Goal: Task Accomplishment & Management: Complete application form

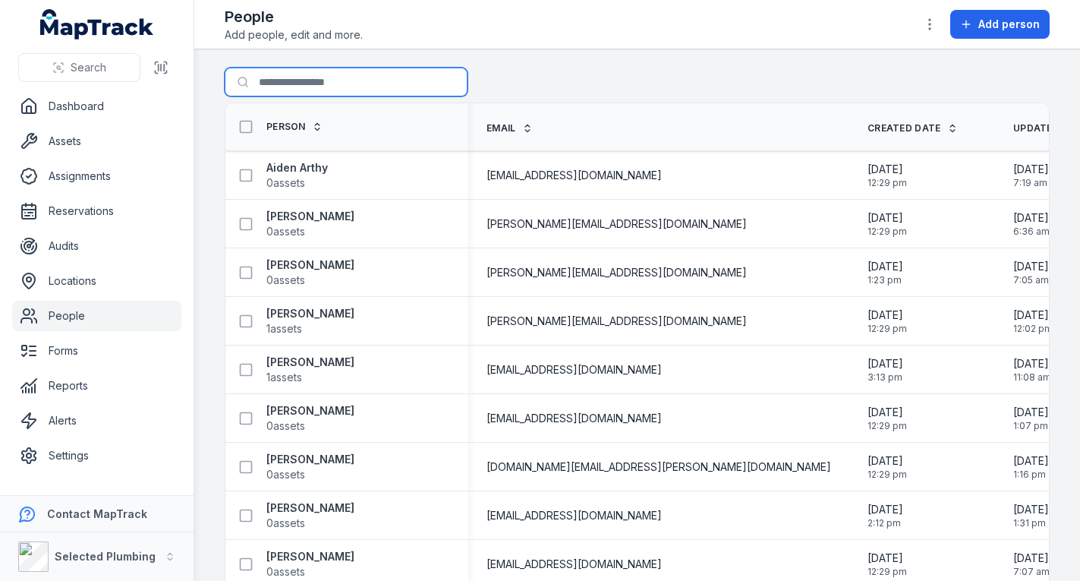
click at [310, 87] on input "Search for people" at bounding box center [346, 82] width 243 height 29
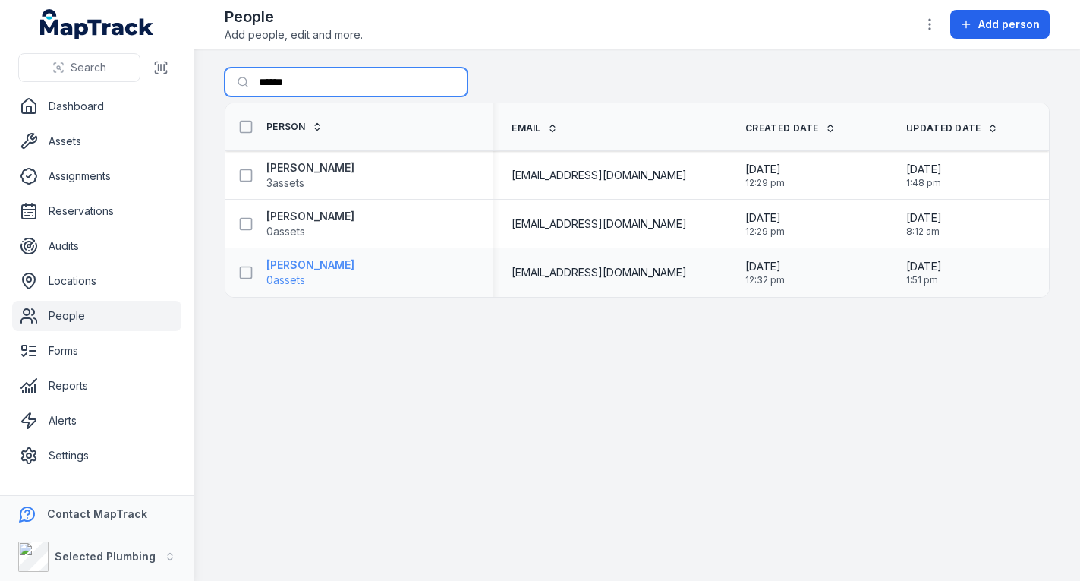
type input "******"
click at [291, 269] on strong "[PERSON_NAME]" at bounding box center [310, 264] width 88 height 15
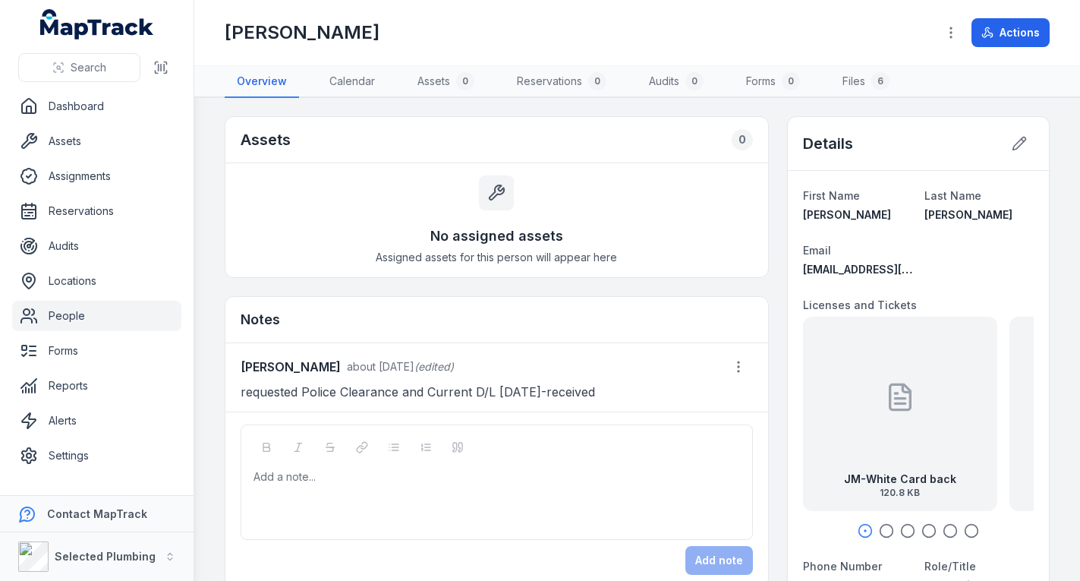
click at [110, 309] on link "People" at bounding box center [96, 316] width 169 height 30
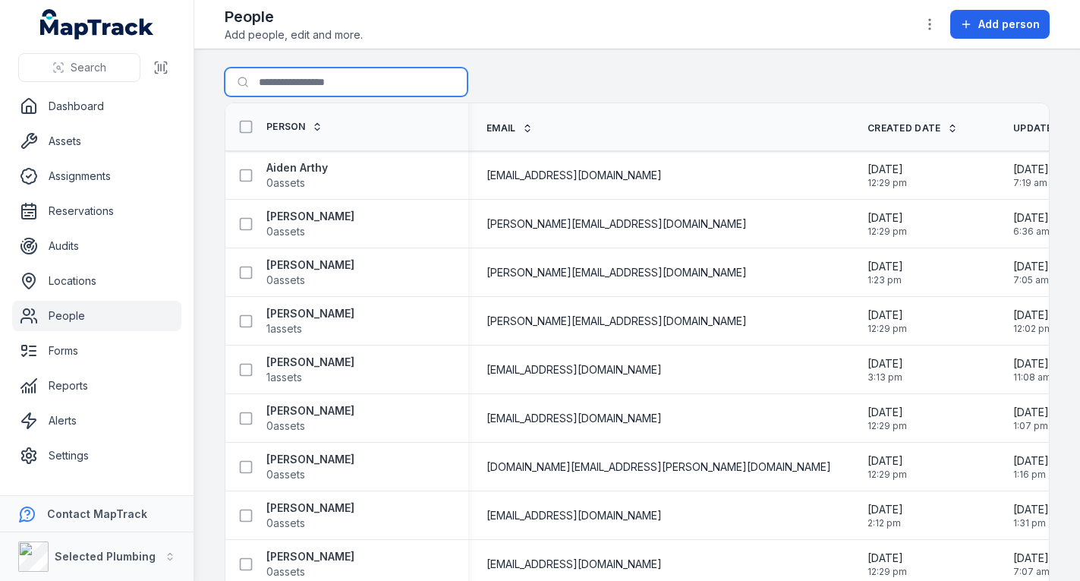
click at [379, 73] on input "Search for people" at bounding box center [346, 82] width 243 height 29
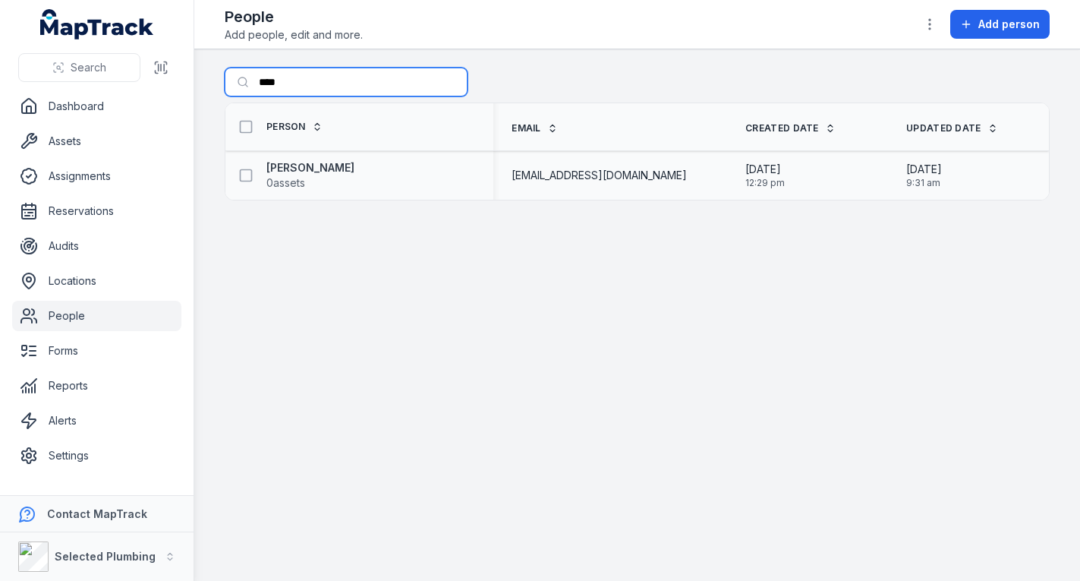
type input "****"
click at [334, 163] on div "[PERSON_NAME] 0 assets" at bounding box center [354, 175] width 244 height 30
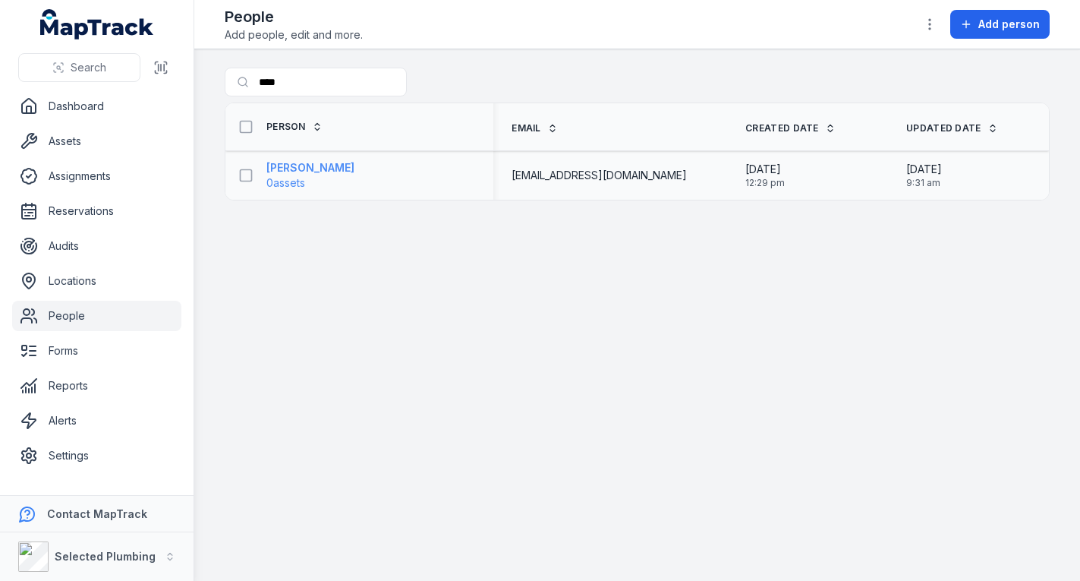
click at [312, 168] on strong "[PERSON_NAME]" at bounding box center [310, 167] width 88 height 15
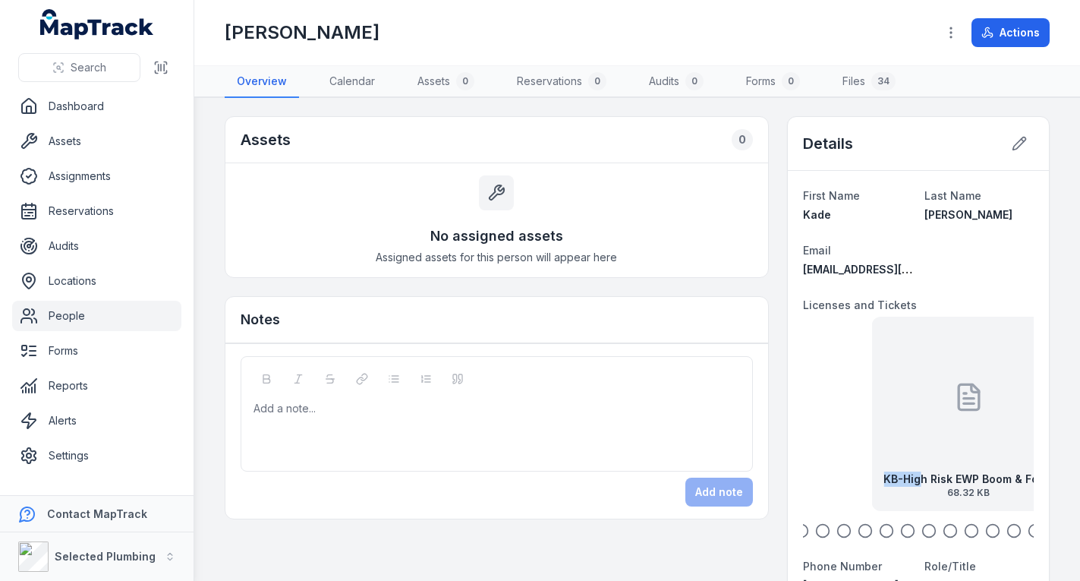
drag, startPoint x: 846, startPoint y: 441, endPoint x: 988, endPoint y: 421, distance: 144.1
click at [988, 421] on div "KB-High Risk EWP Boom & Fork Lift Truck front exp [DATE] 68.32 KB" at bounding box center [968, 414] width 194 height 194
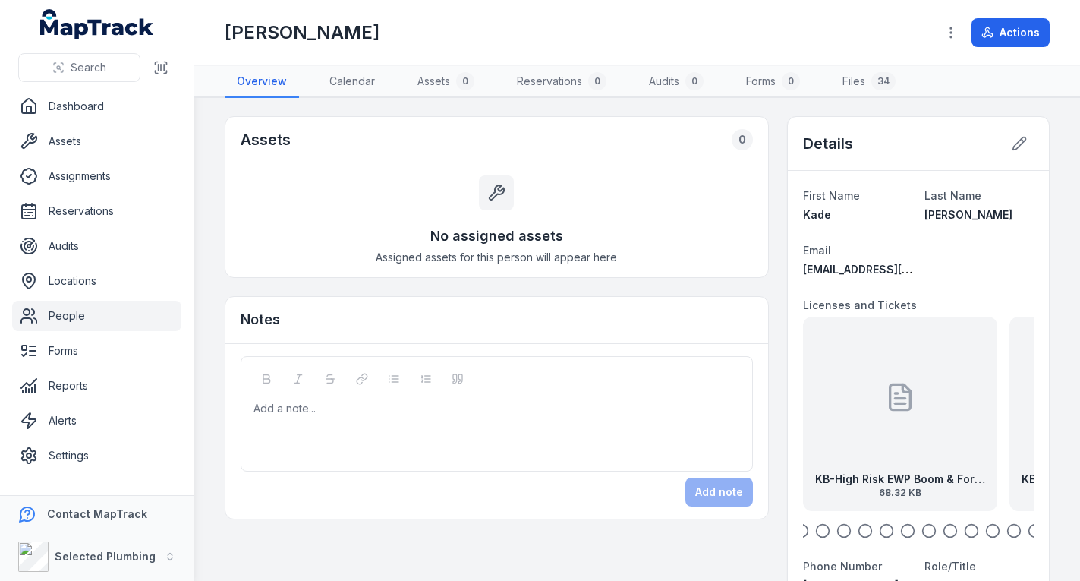
click at [925, 421] on div "KB-High Risk EWP Boom & Fork Lift Truck front exp [DATE] 68.32 KB" at bounding box center [900, 414] width 194 height 194
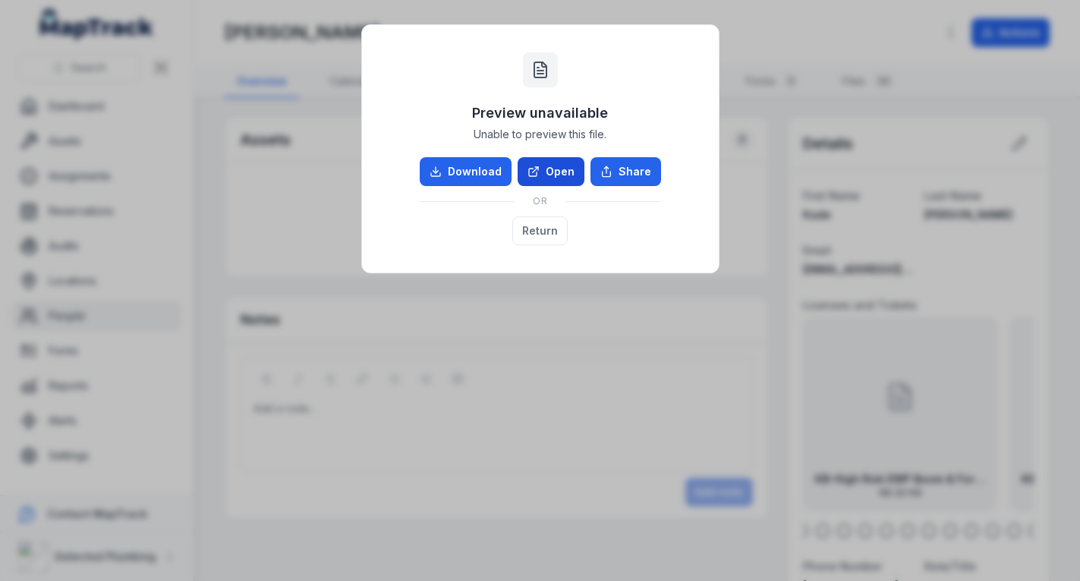
click at [553, 173] on link "Open" at bounding box center [551, 171] width 67 height 29
click at [532, 235] on button "Return" at bounding box center [539, 230] width 55 height 29
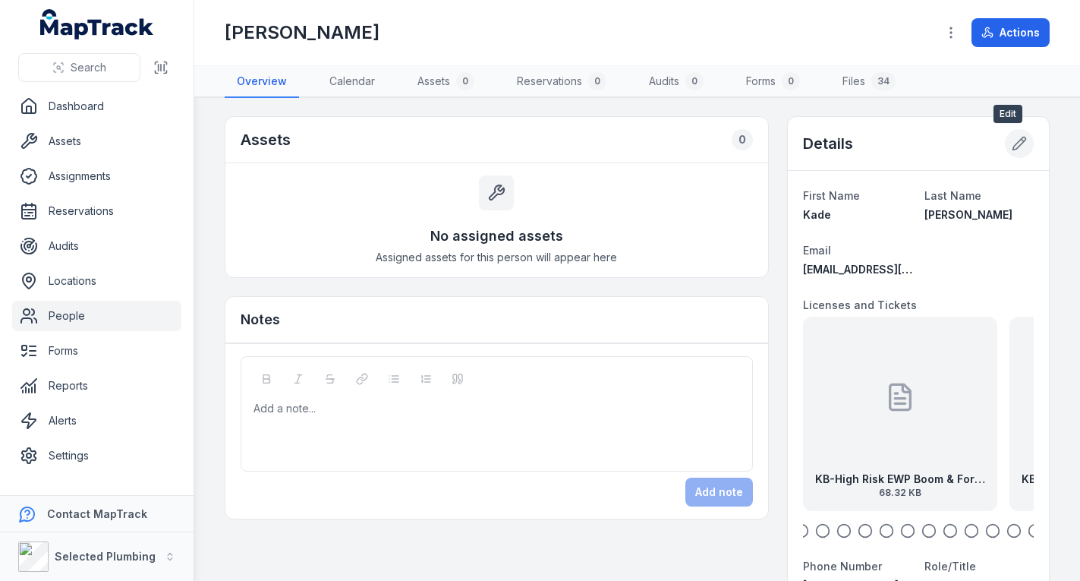
click at [1012, 141] on icon at bounding box center [1019, 143] width 15 height 15
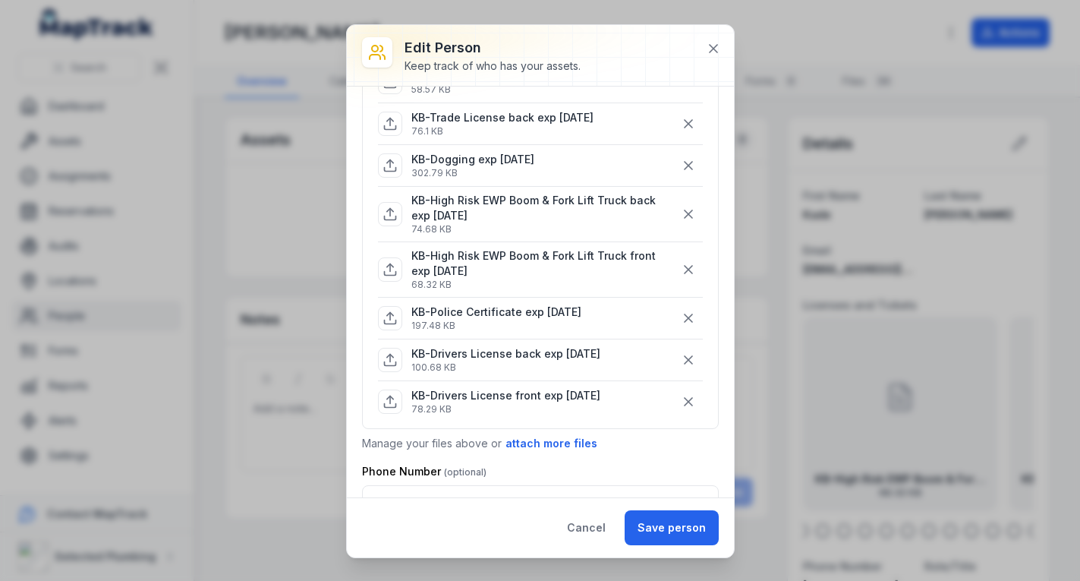
scroll to position [531, 0]
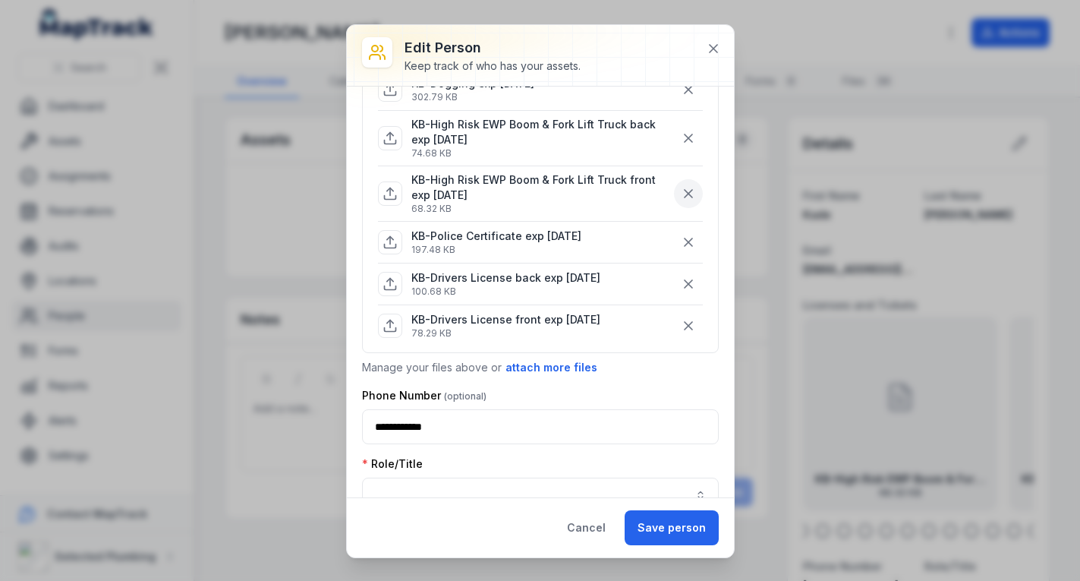
click at [681, 189] on icon "button" at bounding box center [688, 193] width 15 height 15
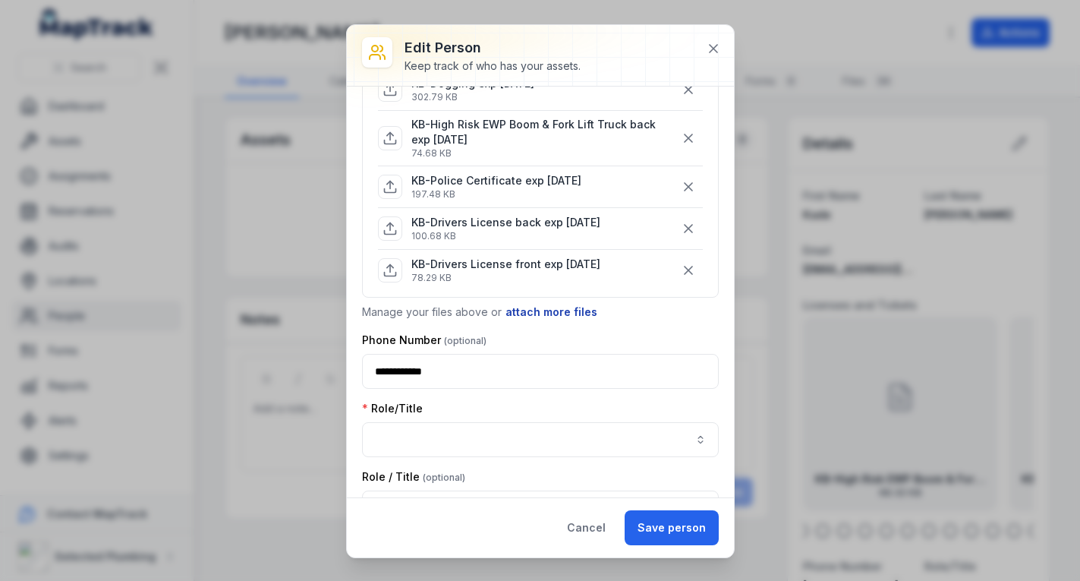
click at [555, 310] on button "attach more files" at bounding box center [551, 312] width 93 height 17
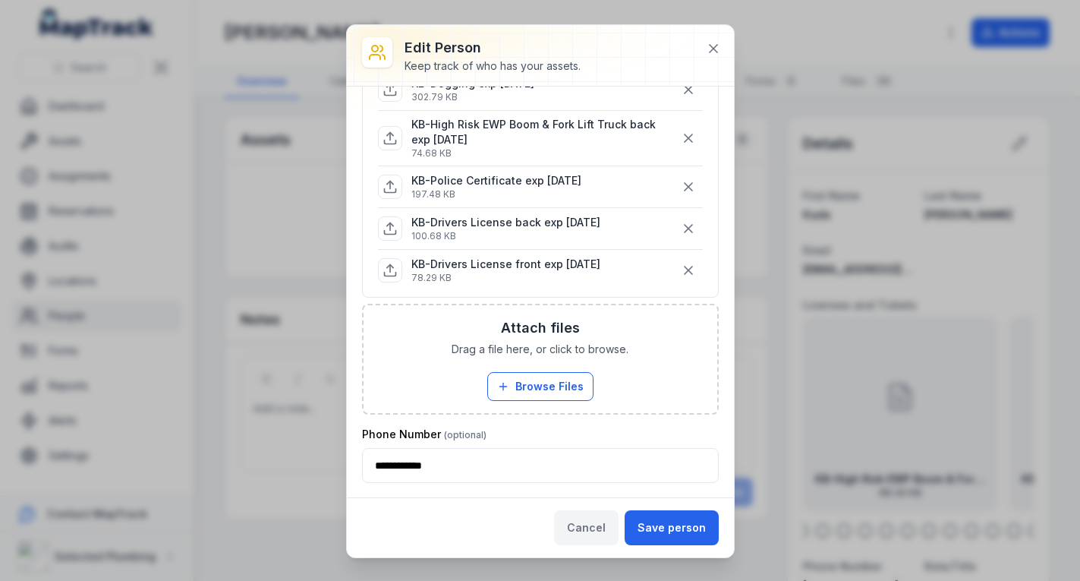
click at [601, 522] on button "Cancel" at bounding box center [586, 527] width 65 height 35
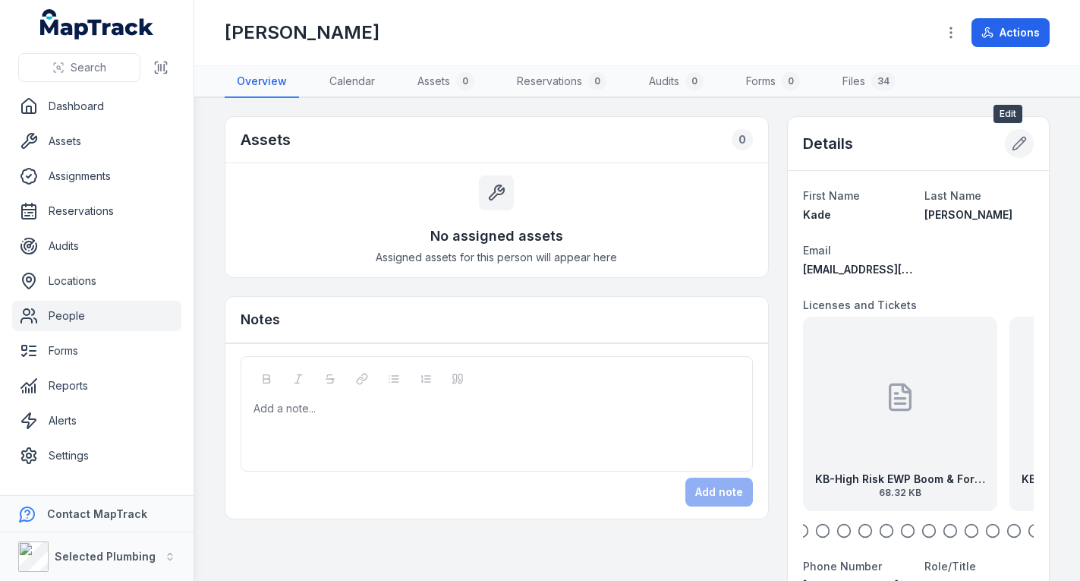
click at [1013, 147] on icon at bounding box center [1019, 143] width 13 height 13
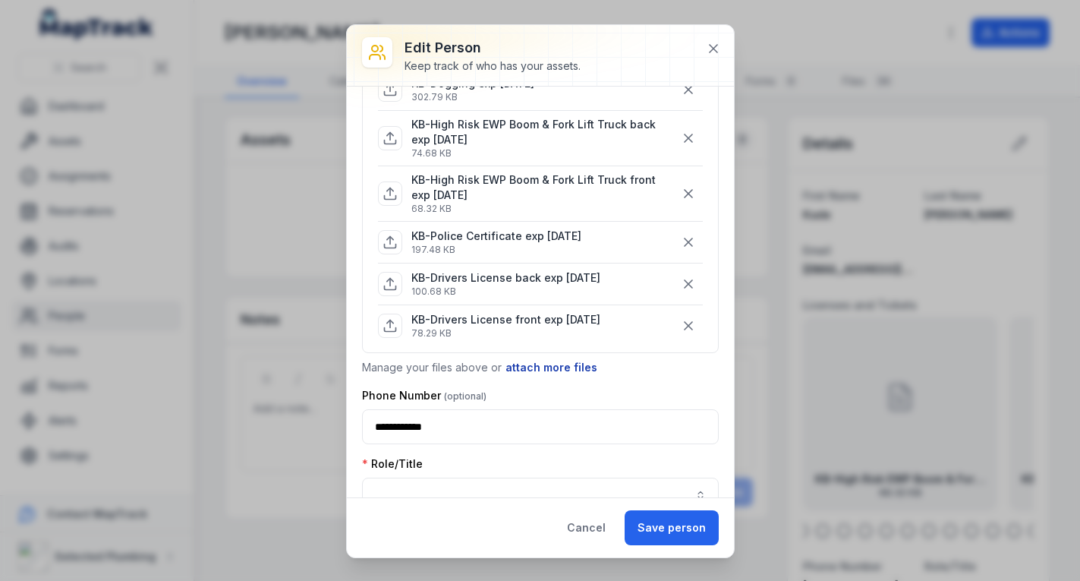
click at [544, 368] on button "attach more files" at bounding box center [551, 367] width 93 height 17
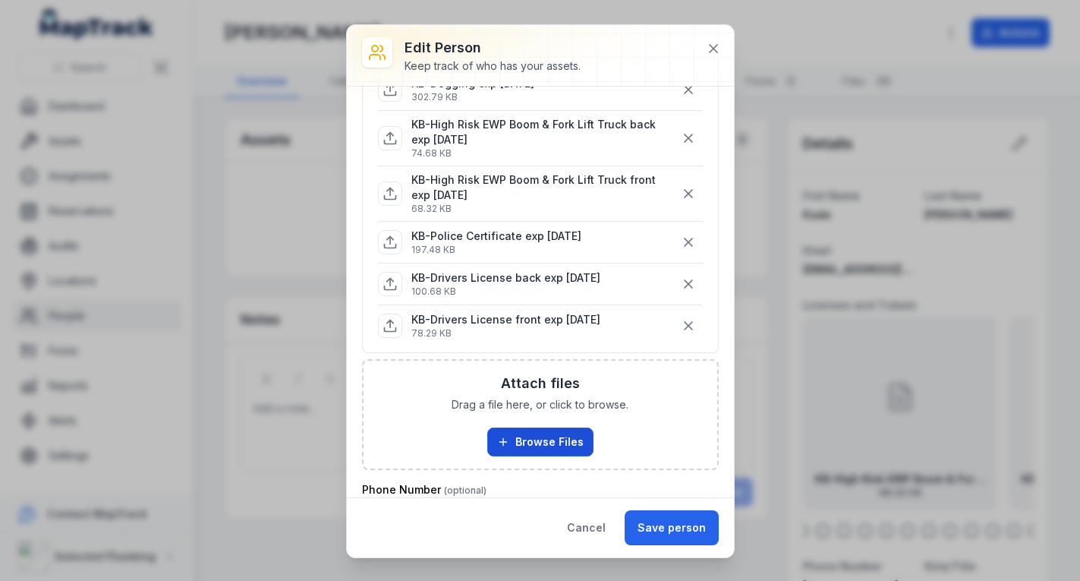
click at [534, 438] on button "Browse Files" at bounding box center [540, 441] width 106 height 29
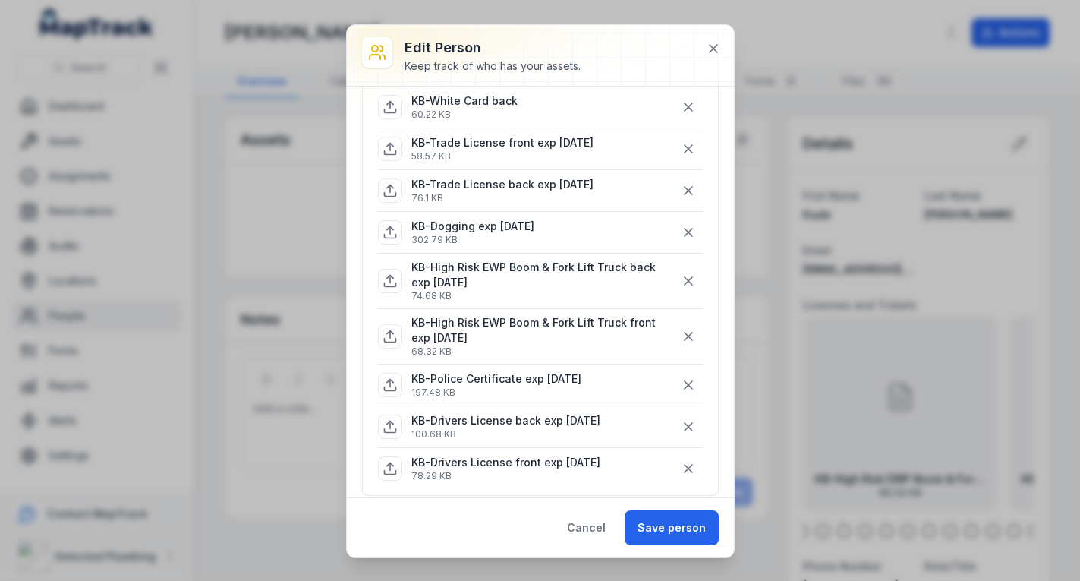
scroll to position [380, 0]
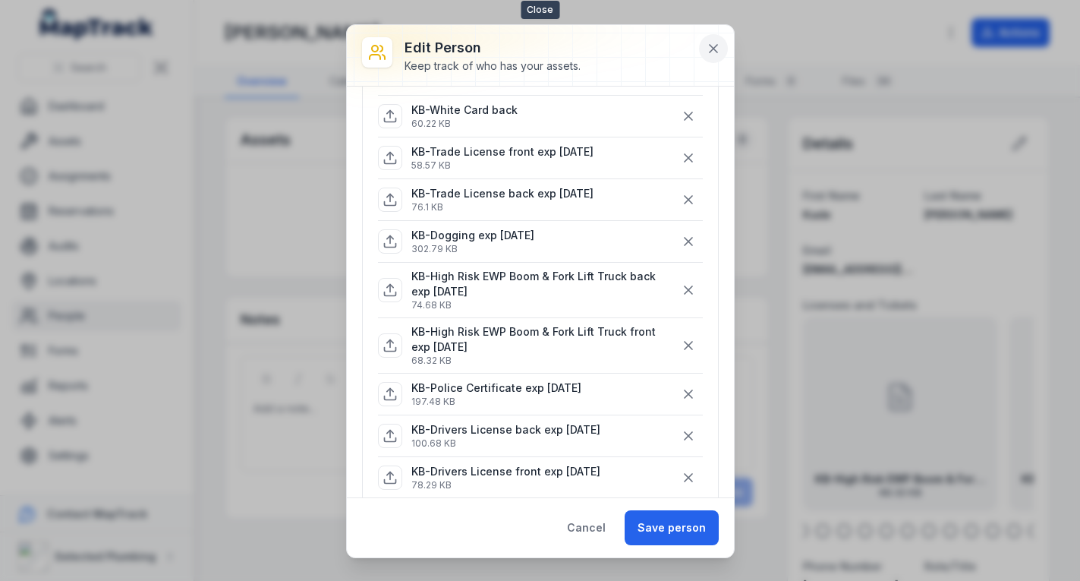
click at [713, 47] on icon at bounding box center [713, 48] width 15 height 15
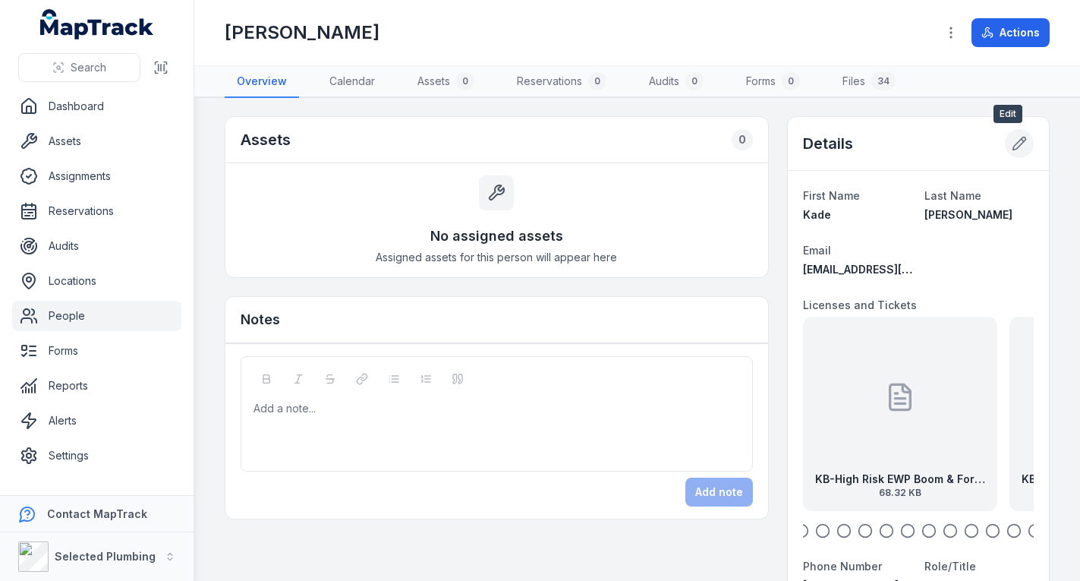
click at [1012, 146] on icon at bounding box center [1019, 143] width 15 height 15
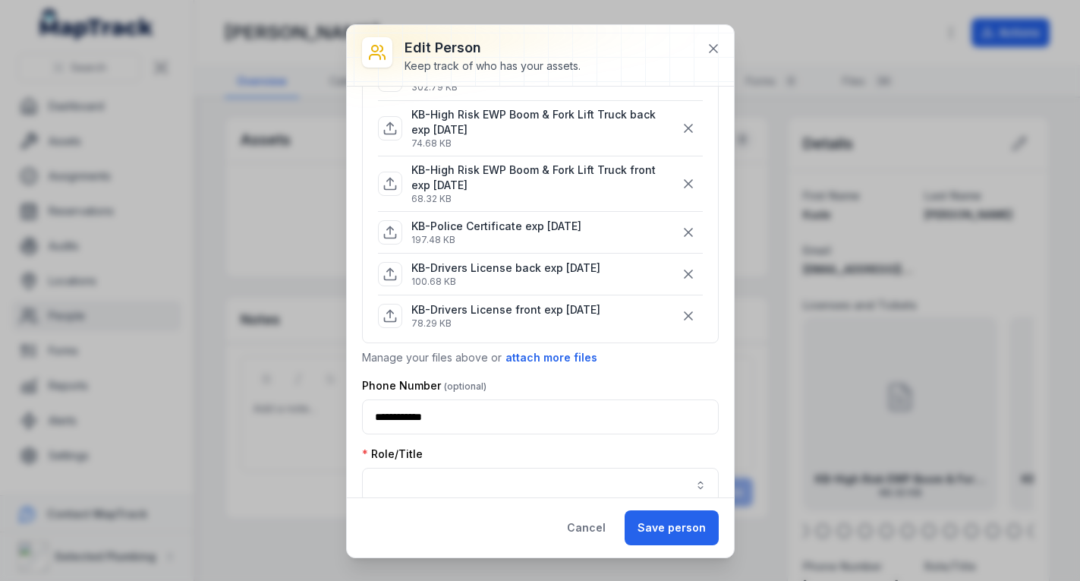
scroll to position [531, 0]
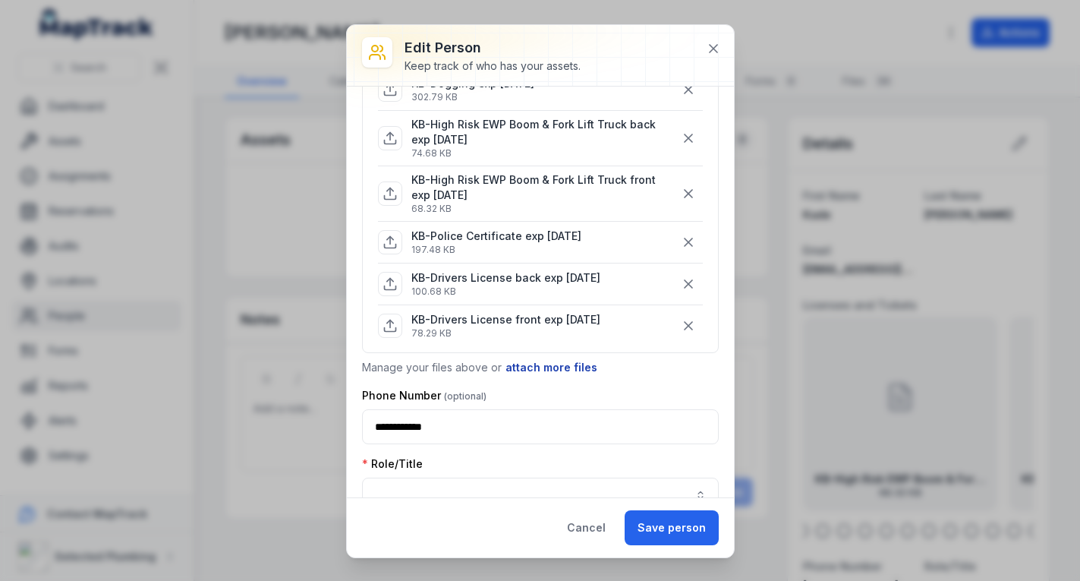
click at [526, 367] on button "attach more files" at bounding box center [551, 367] width 93 height 17
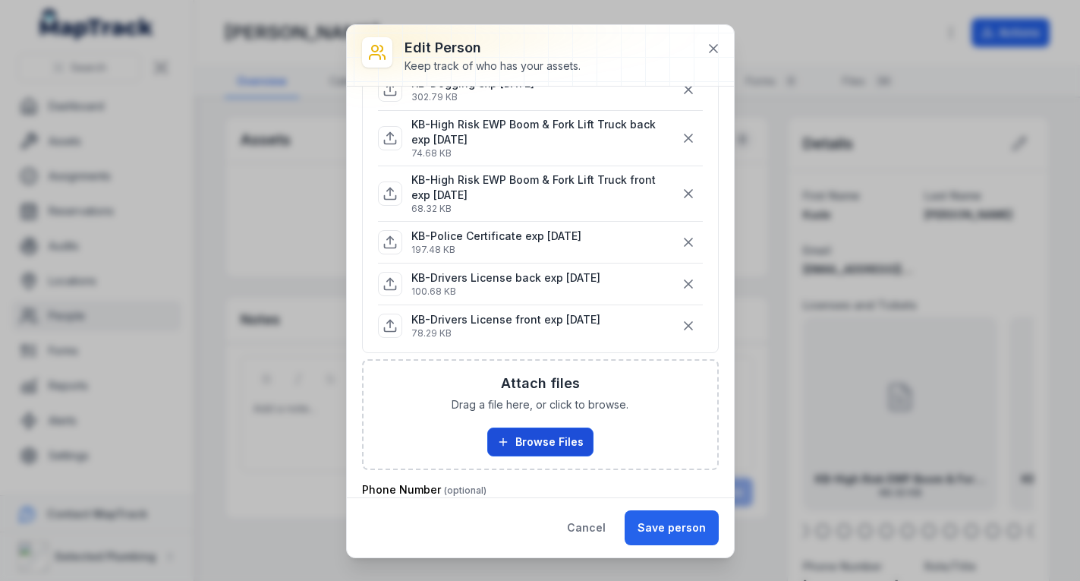
click at [534, 437] on button "Browse Files" at bounding box center [540, 441] width 106 height 29
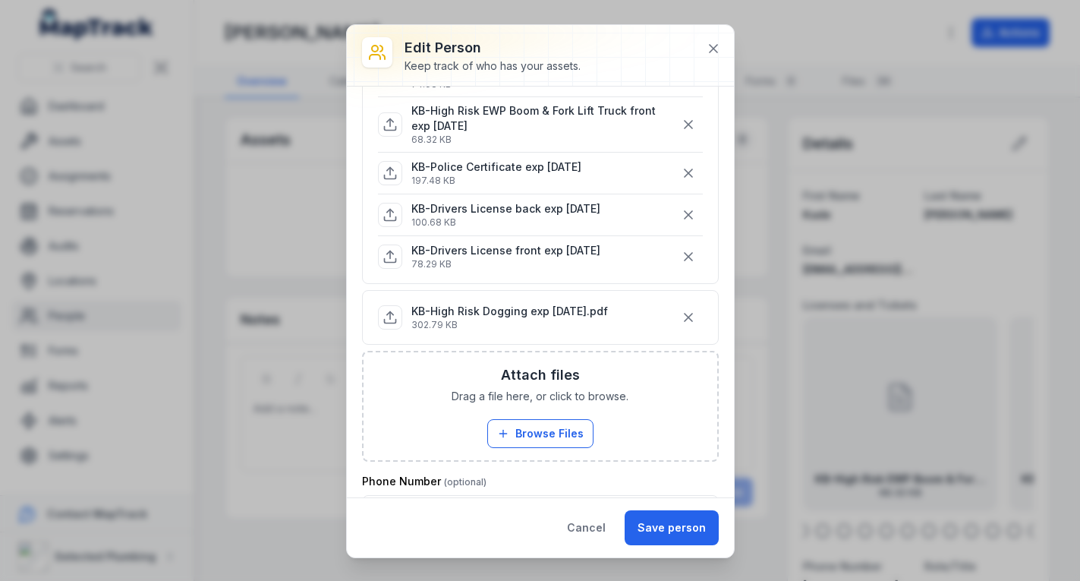
scroll to position [607, 0]
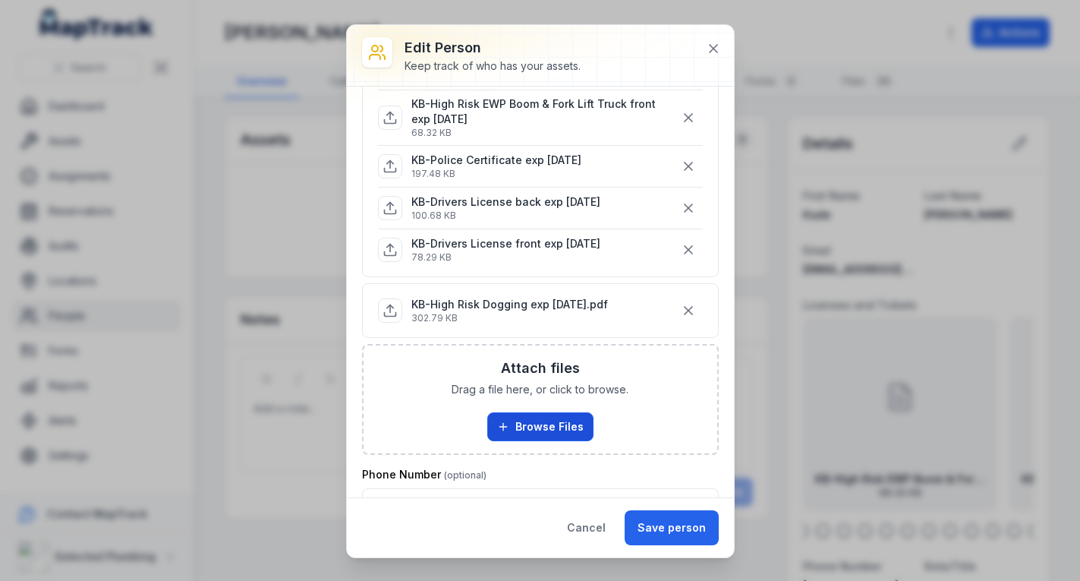
click at [543, 419] on button "Browse Files" at bounding box center [540, 426] width 106 height 29
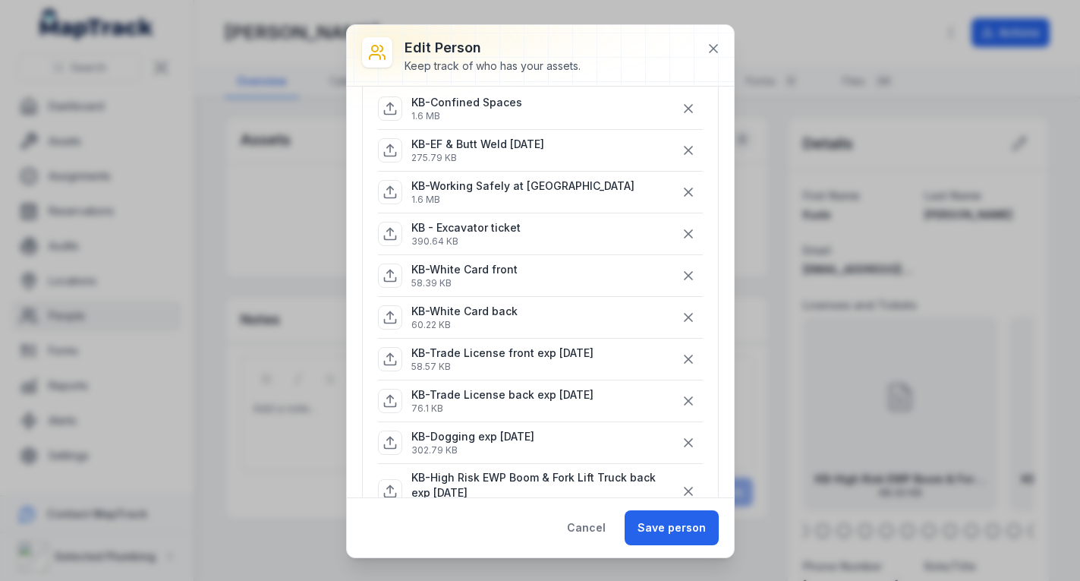
scroll to position [152, 0]
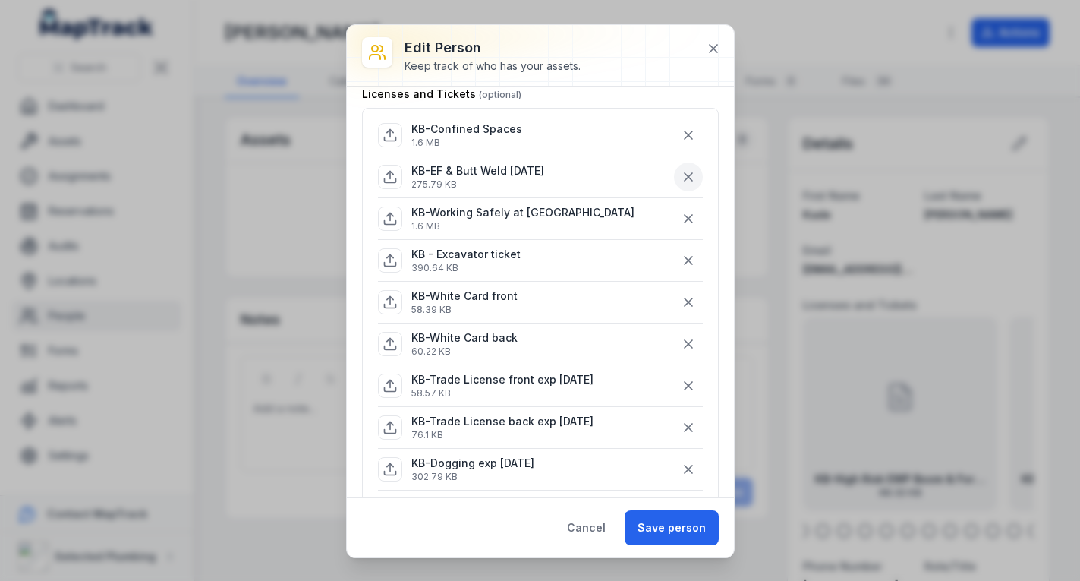
click at [682, 178] on icon "button" at bounding box center [688, 176] width 15 height 15
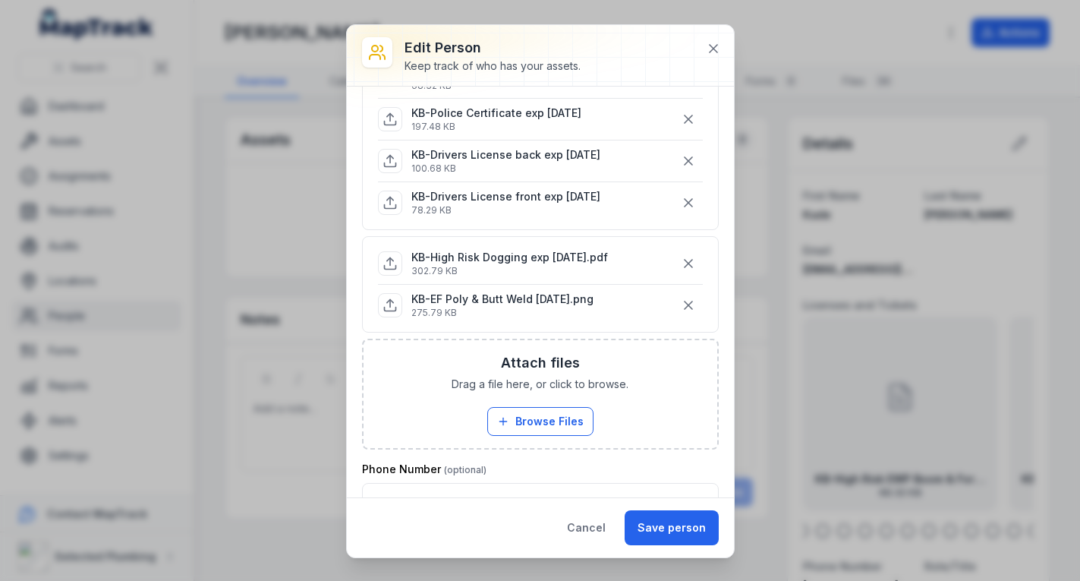
scroll to position [683, 0]
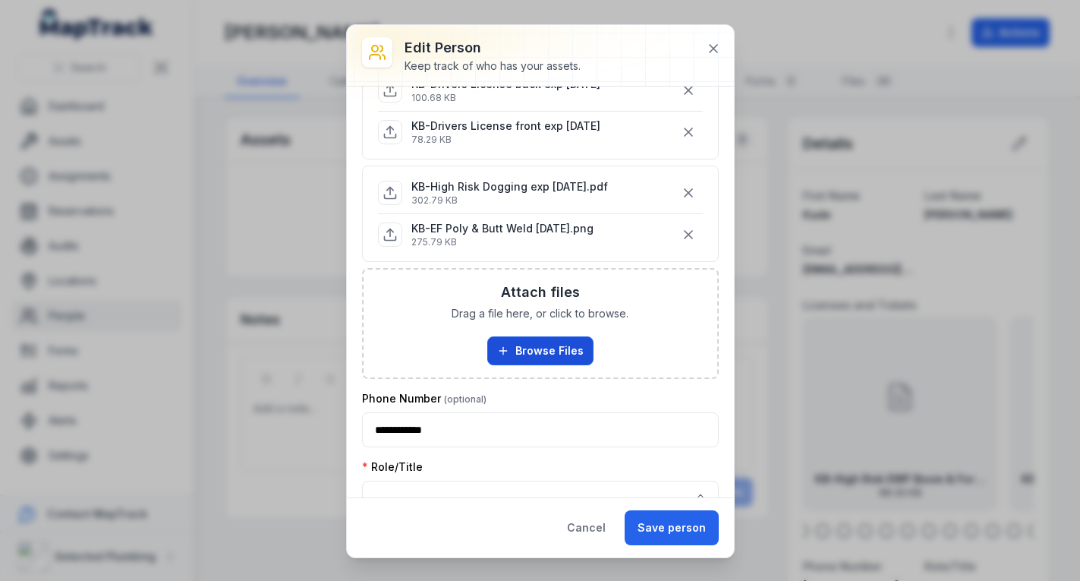
click at [531, 342] on button "Browse Files" at bounding box center [540, 350] width 106 height 29
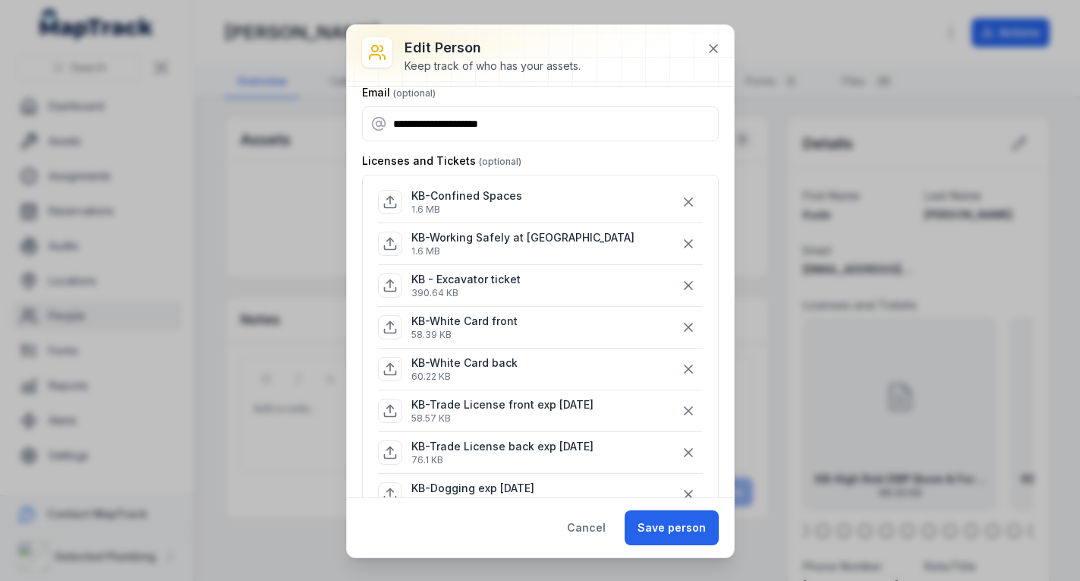
scroll to position [76, 0]
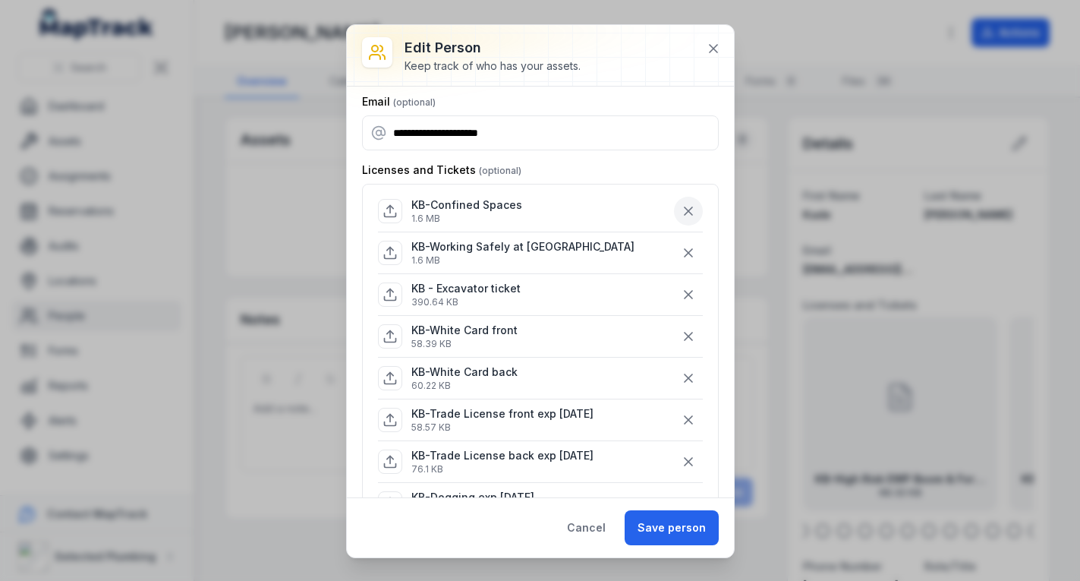
click at [681, 206] on icon "button" at bounding box center [688, 210] width 15 height 15
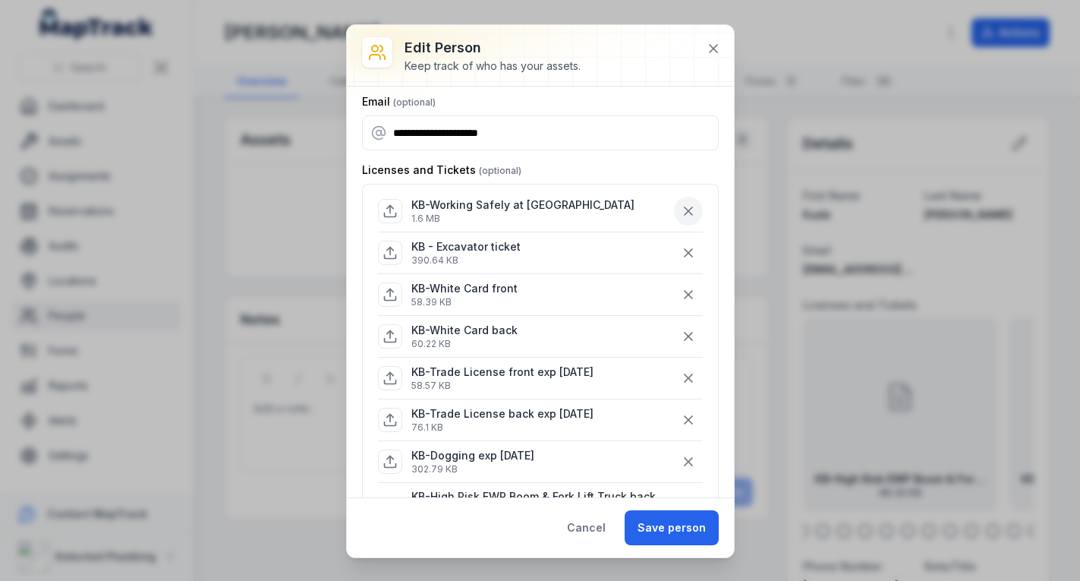
click at [681, 206] on icon "button" at bounding box center [688, 210] width 15 height 15
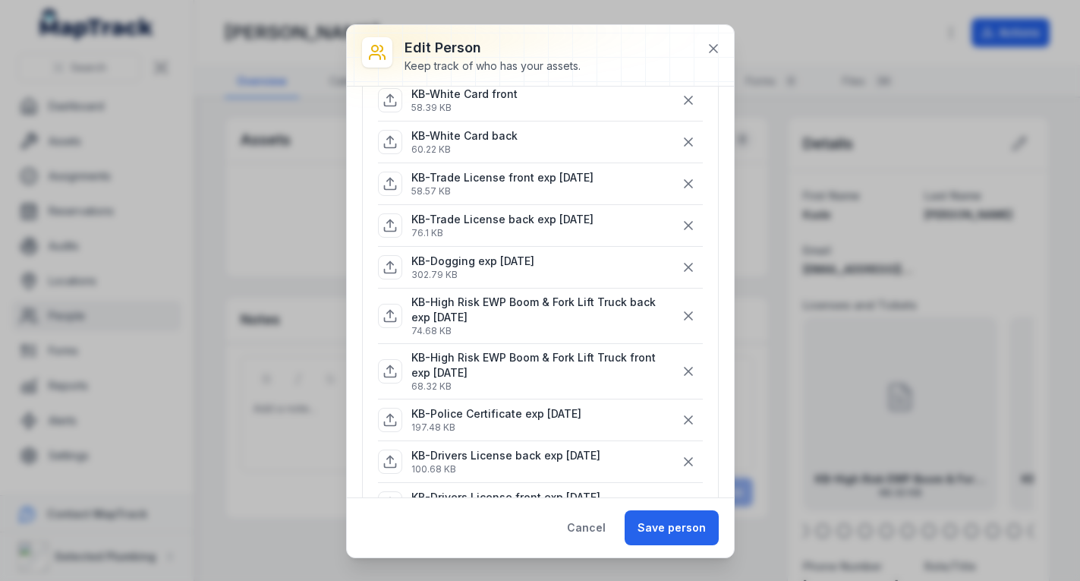
scroll to position [228, 0]
click at [657, 523] on button "Save person" at bounding box center [672, 527] width 94 height 35
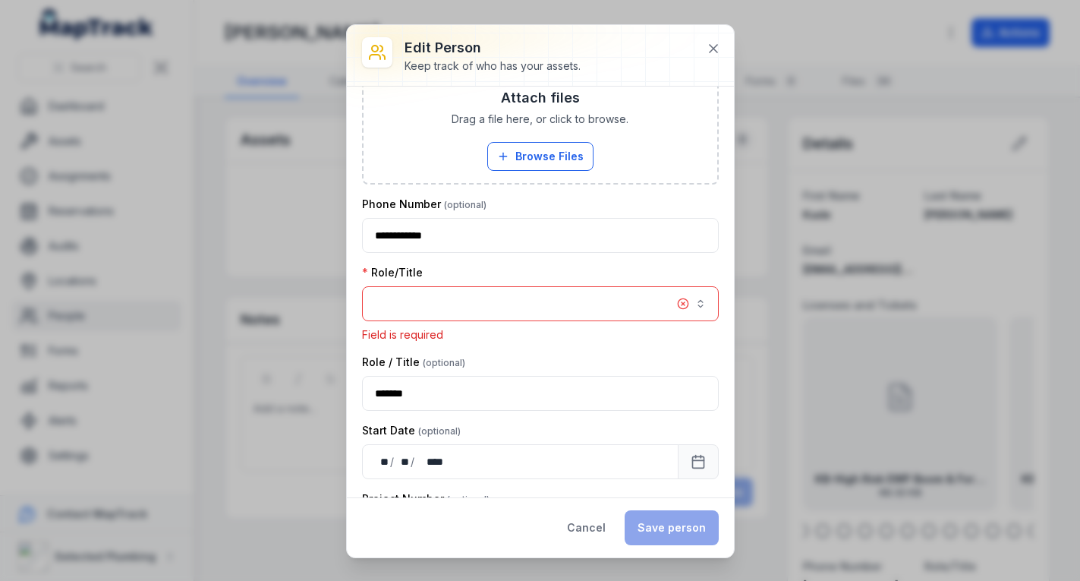
scroll to position [862, 0]
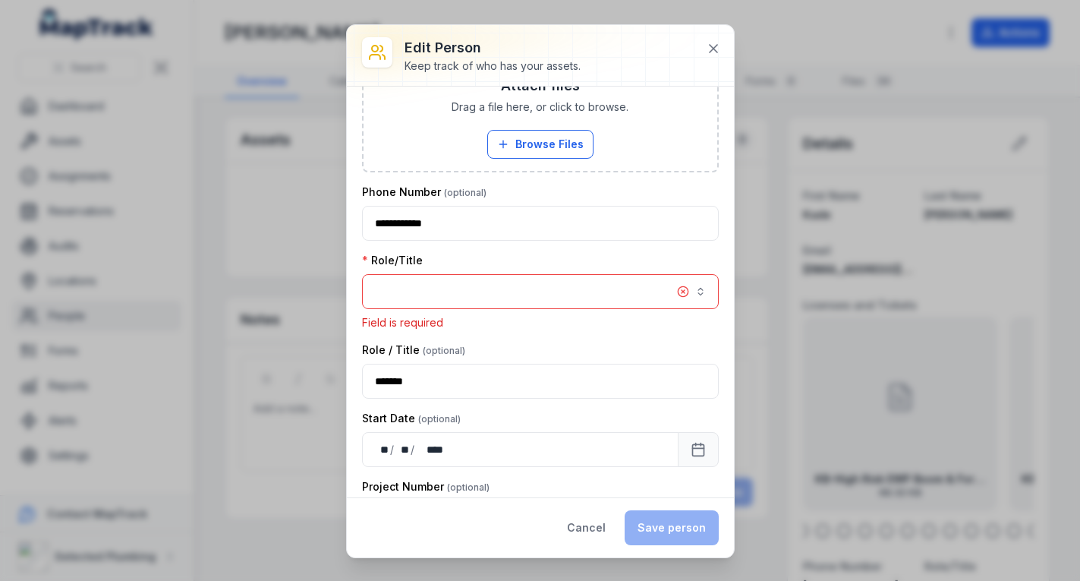
click at [515, 292] on button "button" at bounding box center [540, 291] width 357 height 35
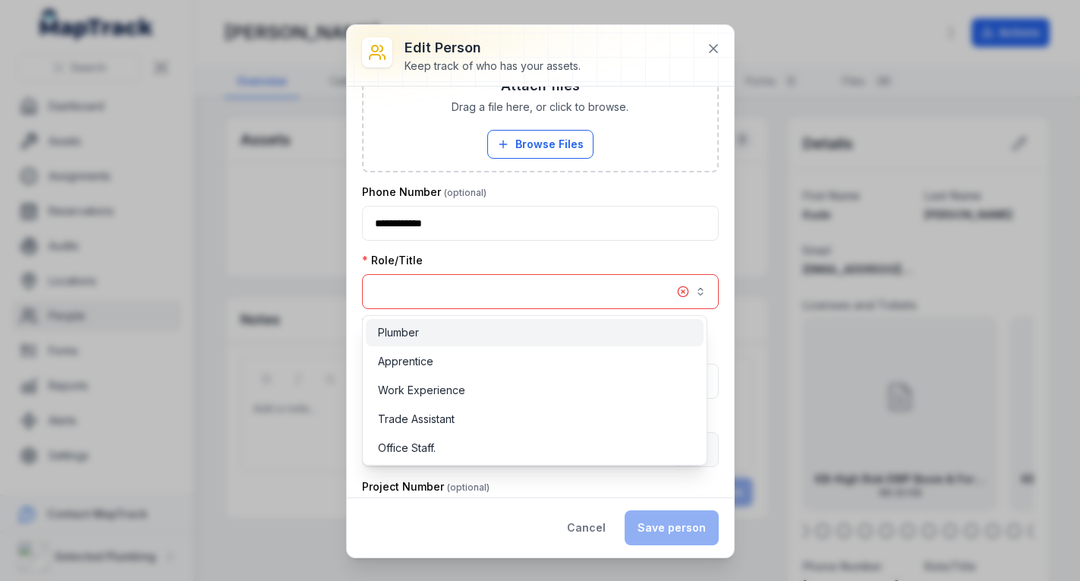
click at [498, 322] on div "Plumber" at bounding box center [535, 332] width 338 height 27
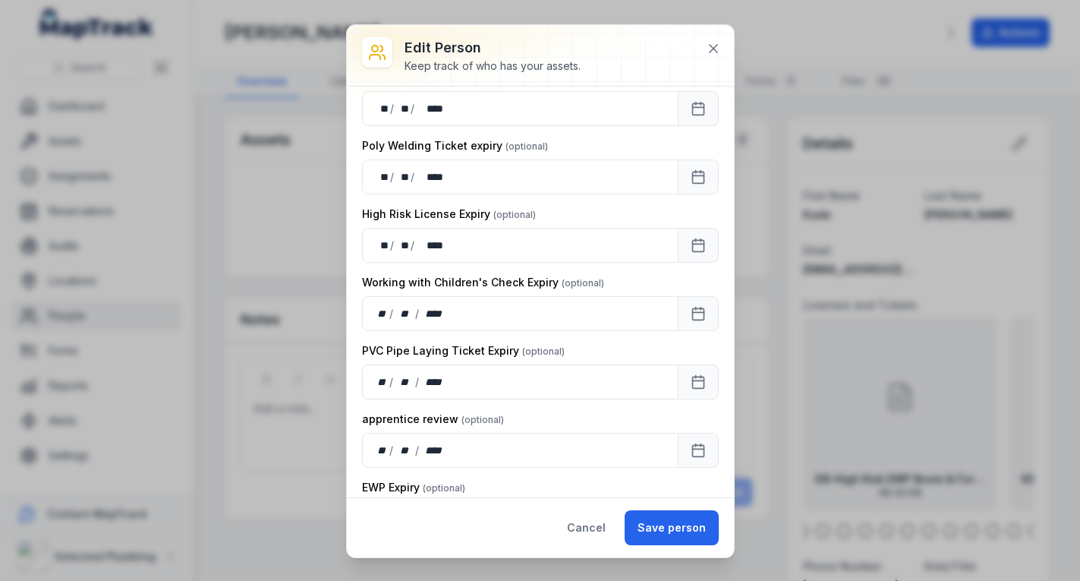
scroll to position [2000, 0]
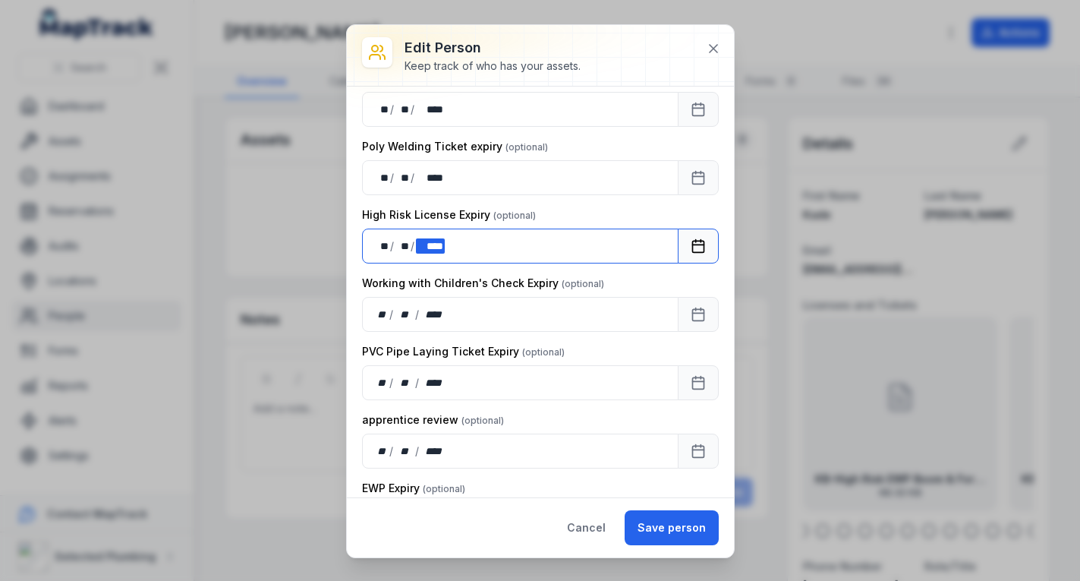
click at [480, 244] on div "** ** / ** ** / **** ****" at bounding box center [520, 246] width 317 height 35
click at [383, 241] on div "** **" at bounding box center [382, 245] width 15 height 15
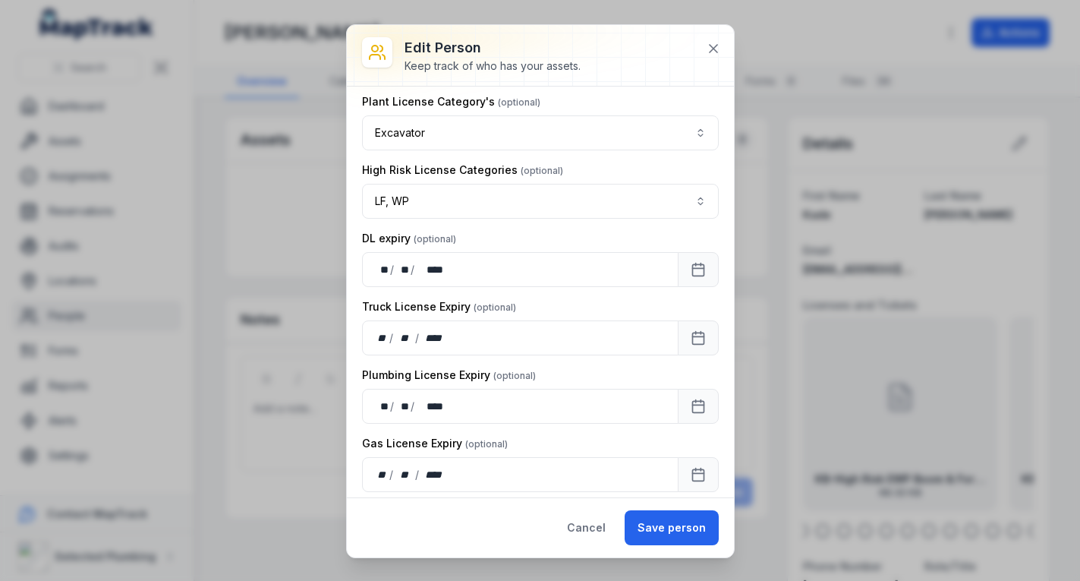
scroll to position [1545, 0]
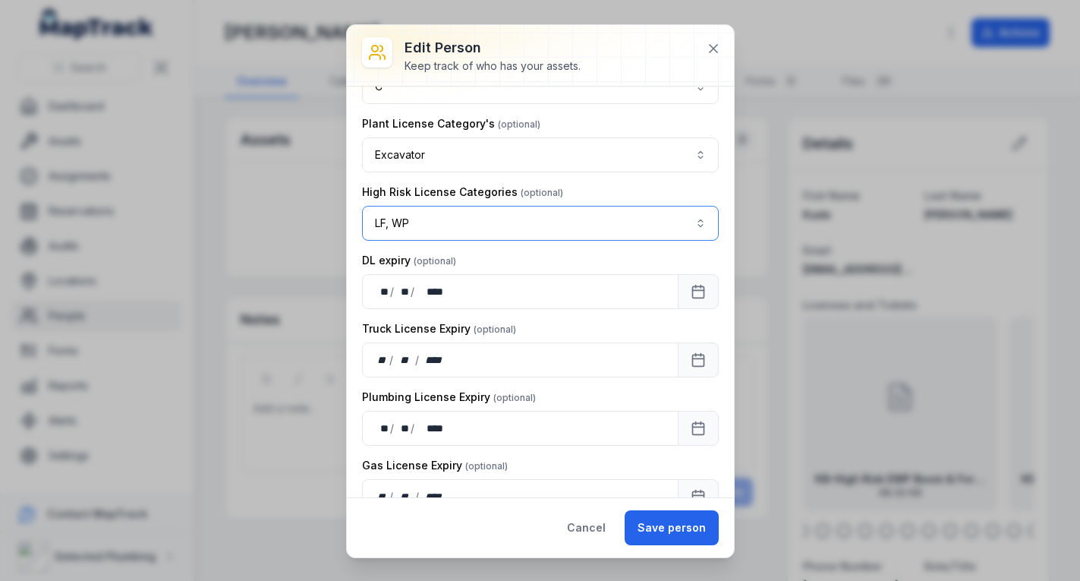
click at [690, 222] on button "LF, WP *****" at bounding box center [540, 223] width 357 height 35
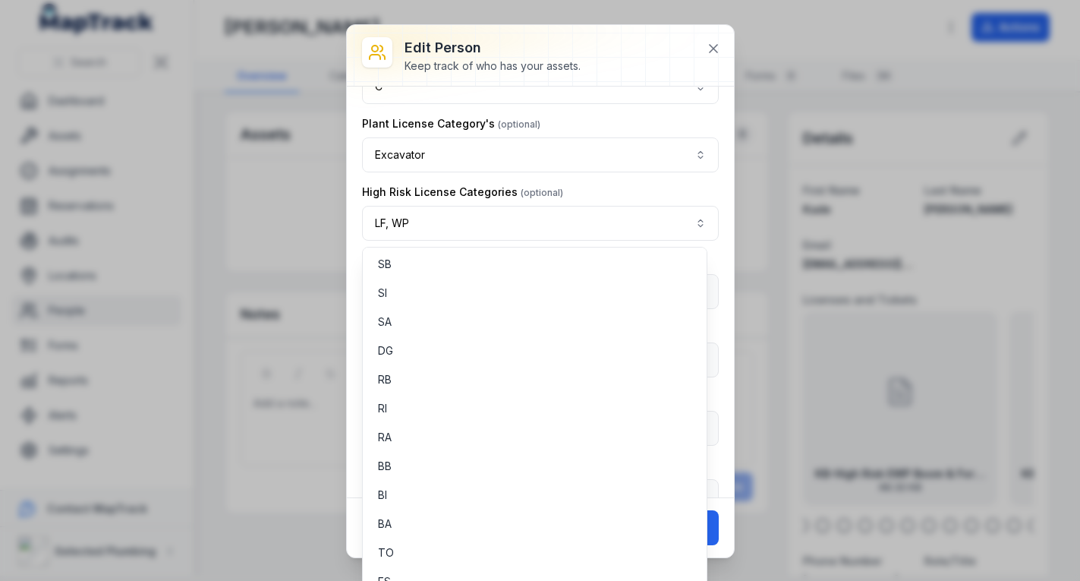
scroll to position [38, 0]
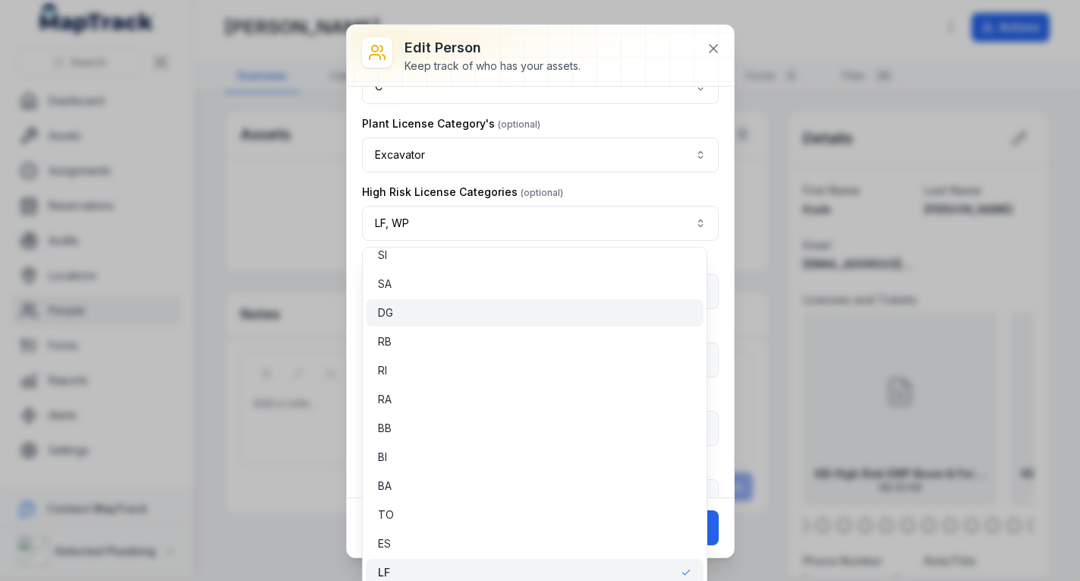
click at [433, 305] on div "DG" at bounding box center [535, 312] width 314 height 15
click at [711, 195] on div "**********" at bounding box center [540, 292] width 387 height 411
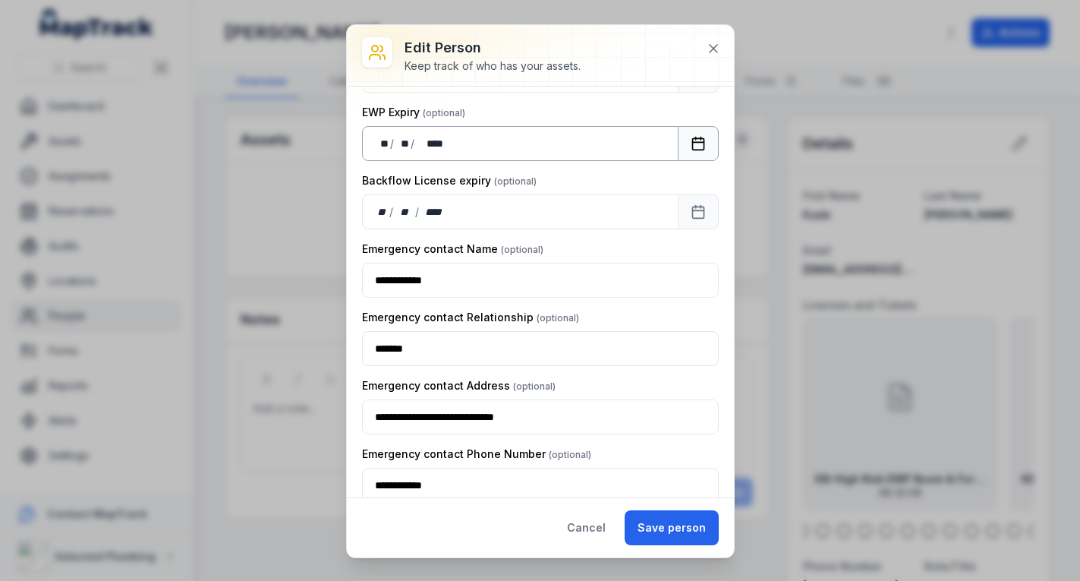
scroll to position [2380, 0]
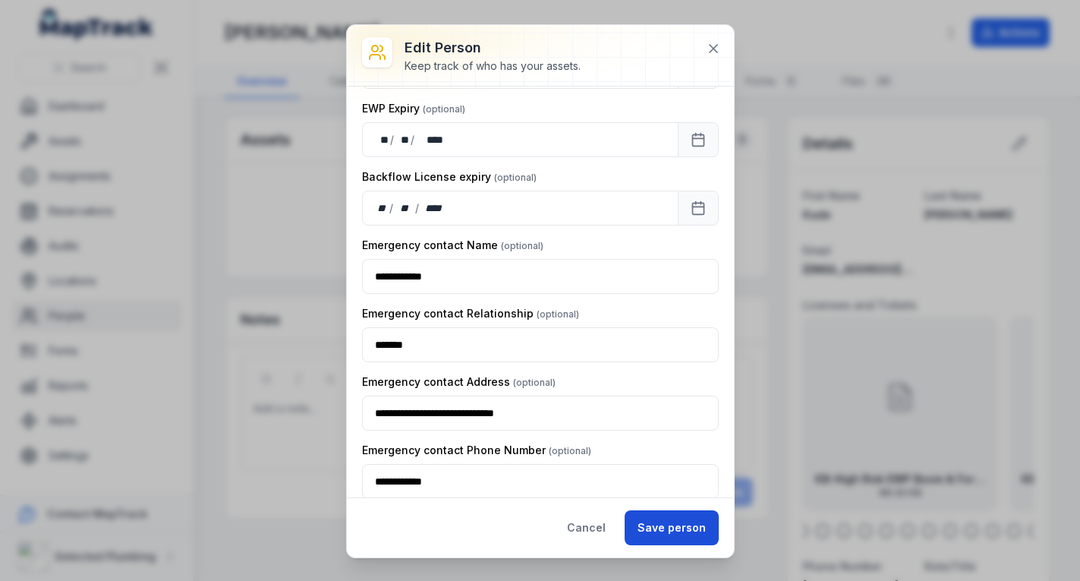
click at [657, 525] on button "Save person" at bounding box center [672, 527] width 94 height 35
